Goal: Task Accomplishment & Management: Use online tool/utility

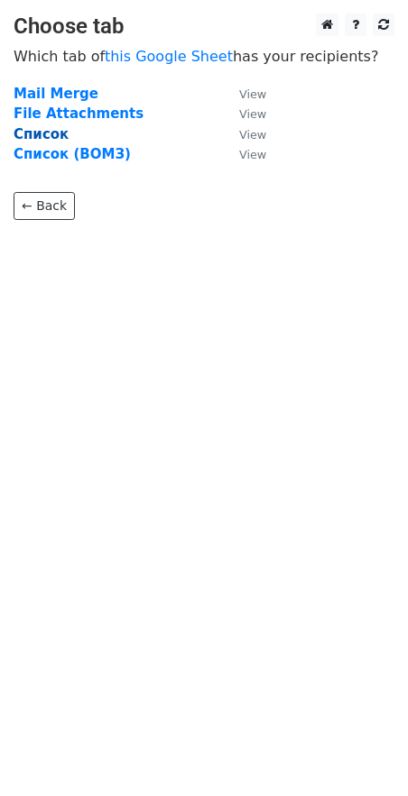
click at [45, 136] on strong "Список" at bounding box center [41, 134] width 55 height 16
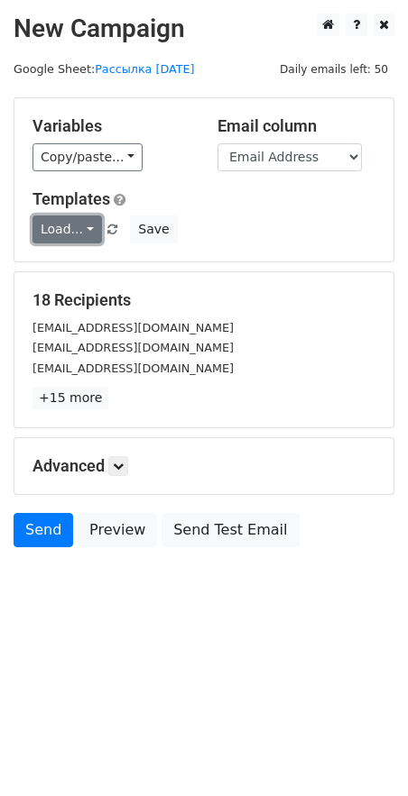
click at [76, 231] on link "Load..." at bounding box center [66, 230] width 69 height 28
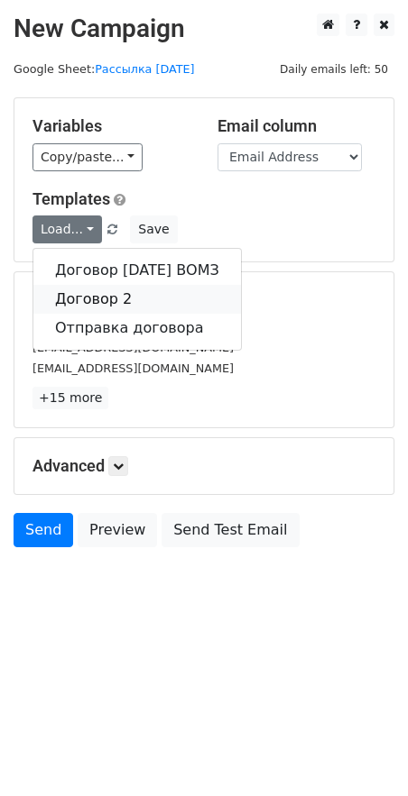
click at [87, 303] on link "Договор 2" at bounding box center [136, 299] width 207 height 29
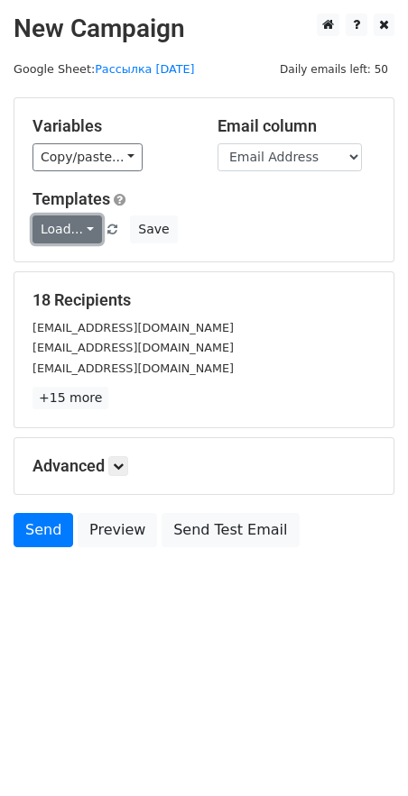
click at [69, 229] on link "Load..." at bounding box center [66, 230] width 69 height 28
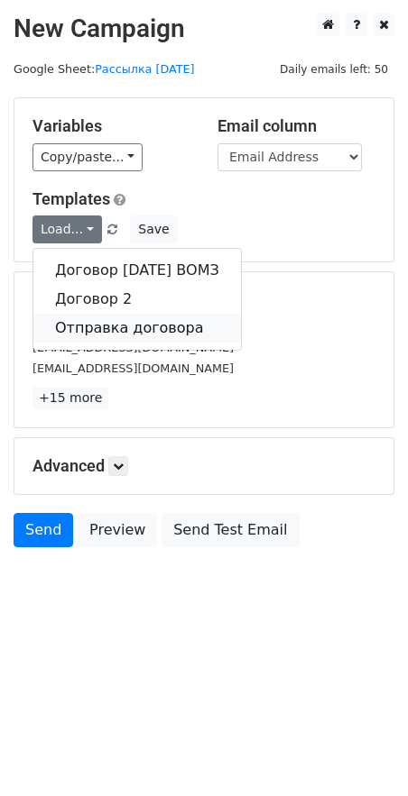
click at [96, 325] on link "Отправка договора" at bounding box center [136, 328] width 207 height 29
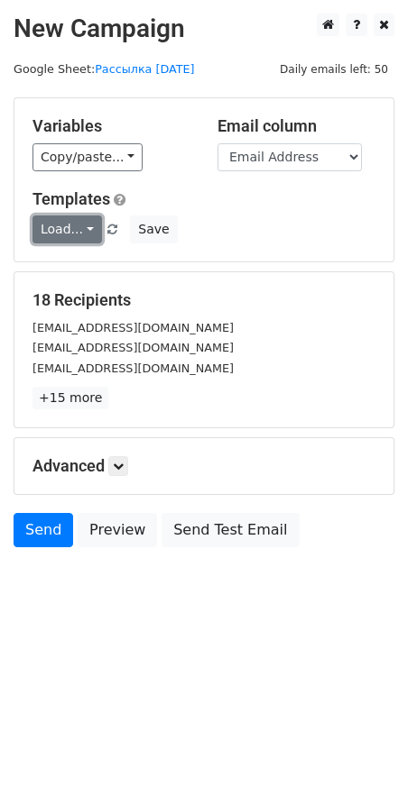
click at [66, 232] on link "Load..." at bounding box center [66, 230] width 69 height 28
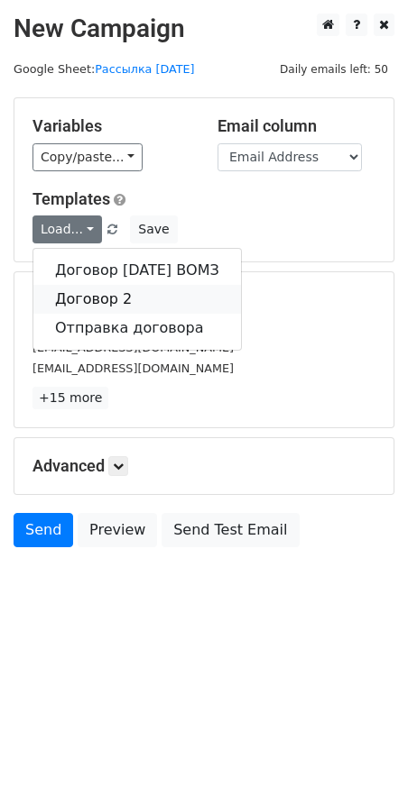
click at [86, 295] on link "Договор 2" at bounding box center [136, 299] width 207 height 29
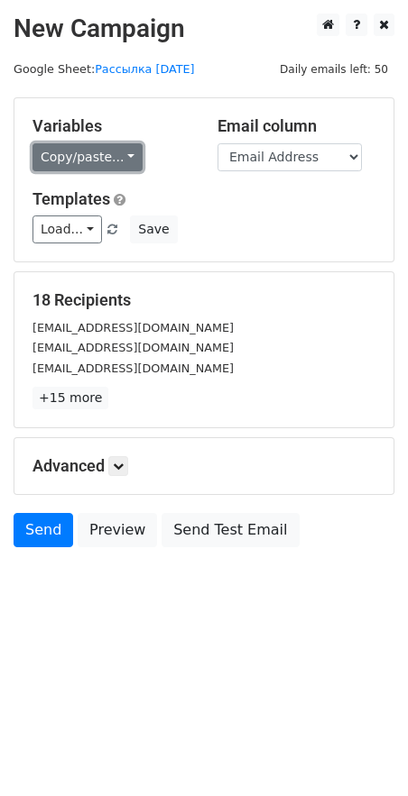
click at [107, 162] on link "Copy/paste..." at bounding box center [87, 157] width 110 height 28
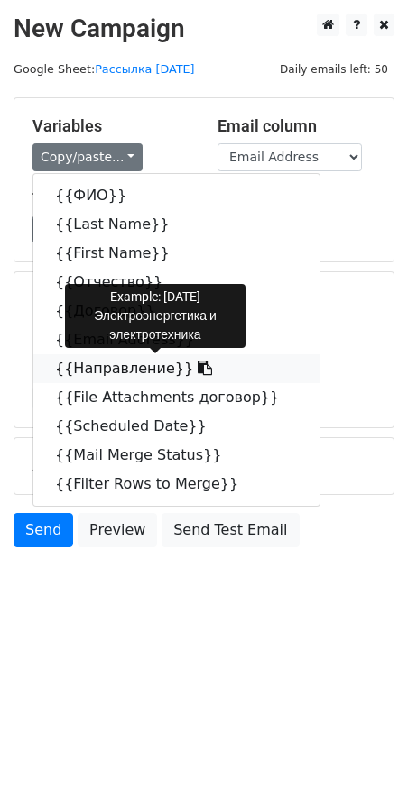
click at [118, 368] on link "{{Направление}}" at bounding box center [176, 369] width 286 height 29
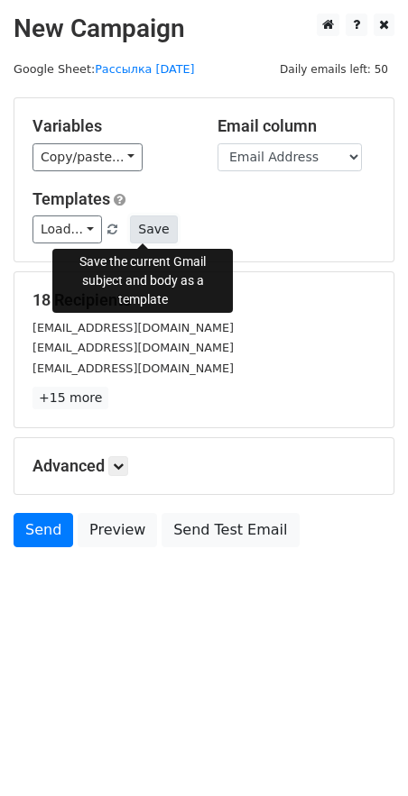
click at [156, 228] on button "Save" at bounding box center [153, 230] width 47 height 28
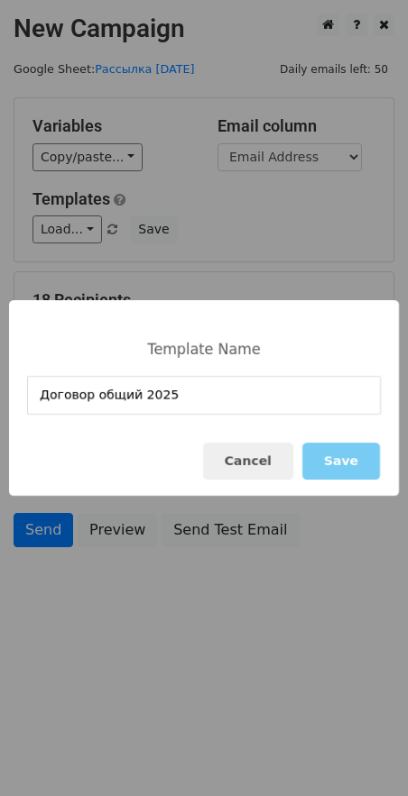
type input "Договор общий 2025"
click at [320, 453] on button "Save" at bounding box center [341, 461] width 78 height 37
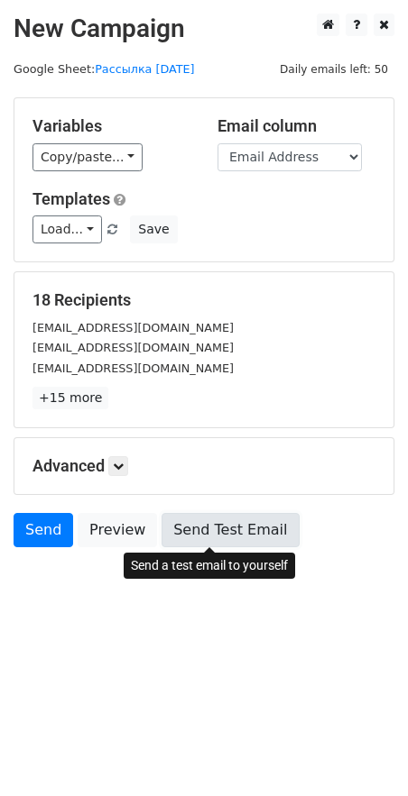
click at [198, 523] on link "Send Test Email" at bounding box center [229, 530] width 137 height 34
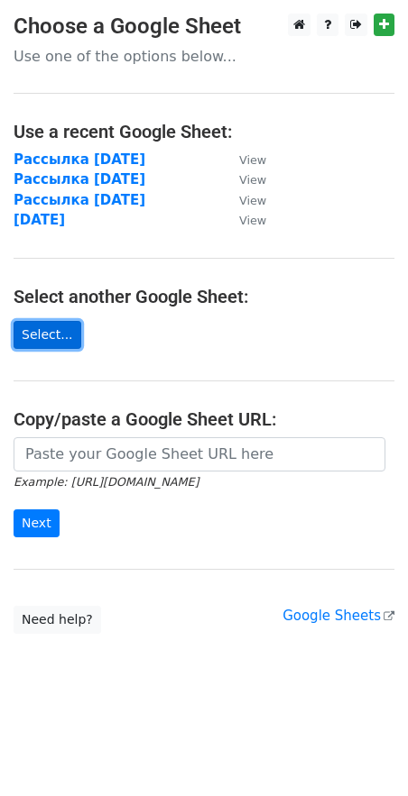
click at [54, 334] on link "Select..." at bounding box center [48, 335] width 68 height 28
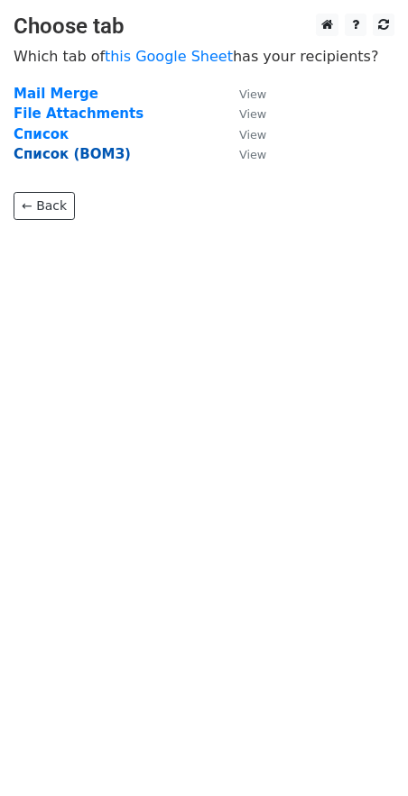
click at [55, 146] on strong "Список (ВОМЗ)" at bounding box center [72, 154] width 117 height 16
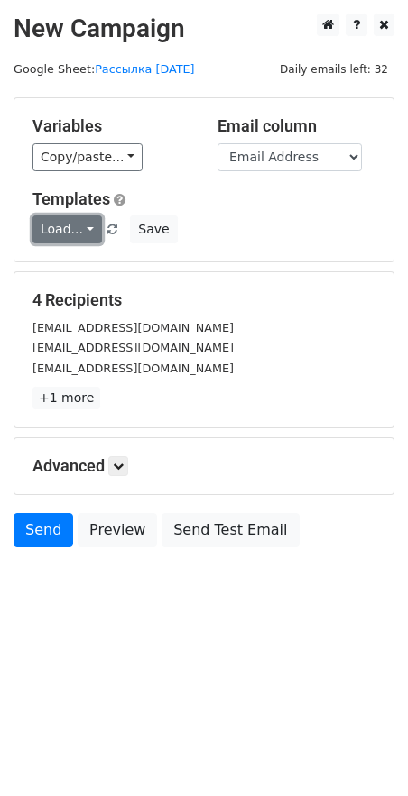
click at [73, 234] on link "Load..." at bounding box center [66, 230] width 69 height 28
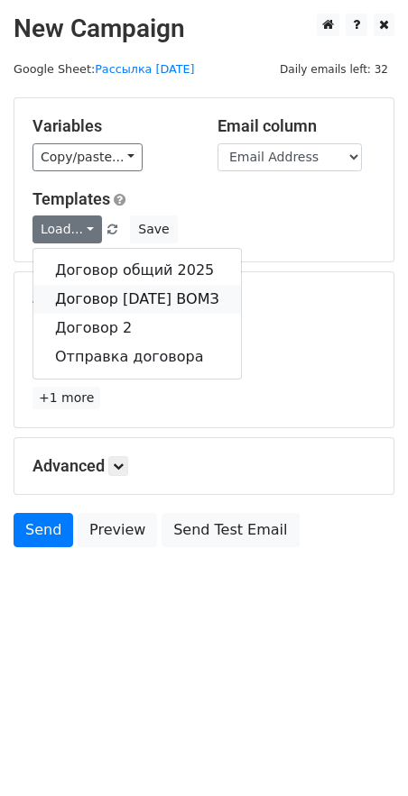
click at [87, 298] on link "Договор 15.03.01 ВОМЗ" at bounding box center [136, 299] width 207 height 29
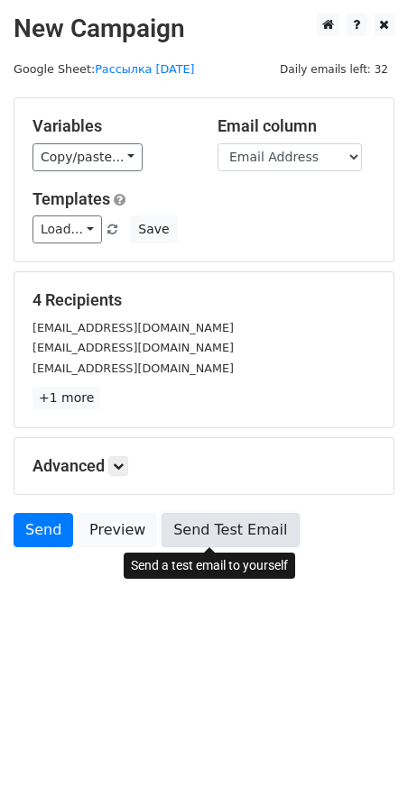
click at [172, 532] on link "Send Test Email" at bounding box center [229, 530] width 137 height 34
